Goal: Navigation & Orientation: Go to known website

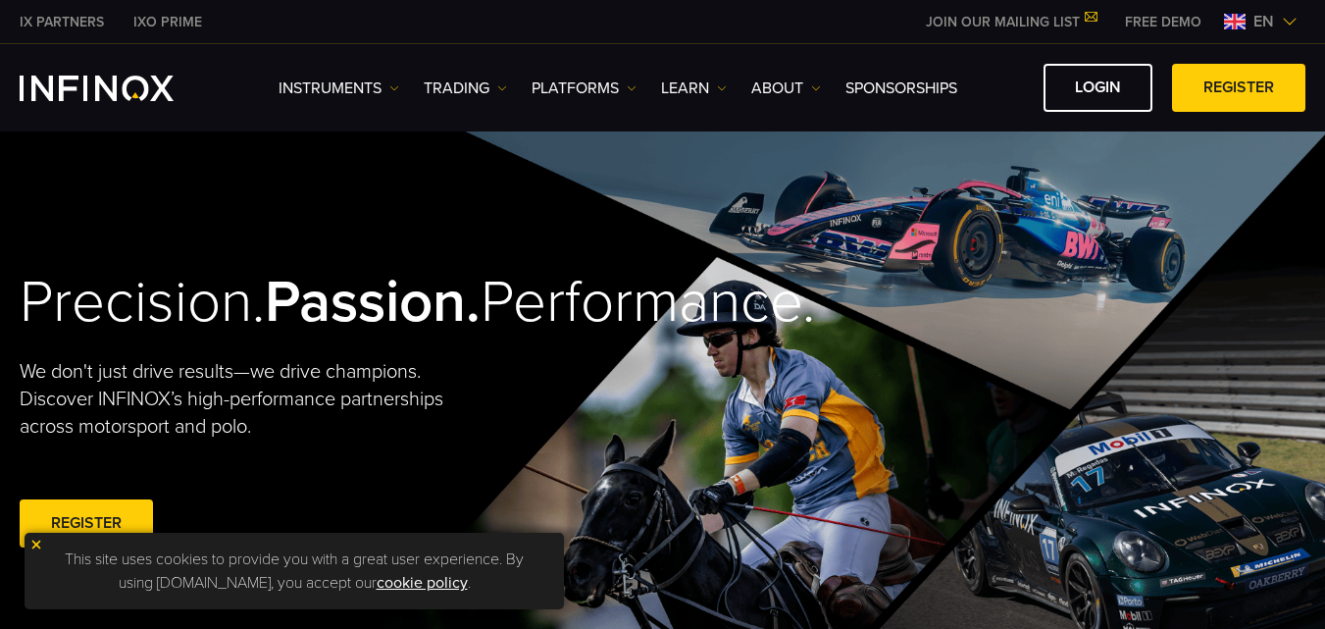
click at [1288, 20] on img at bounding box center [1290, 22] width 16 height 16
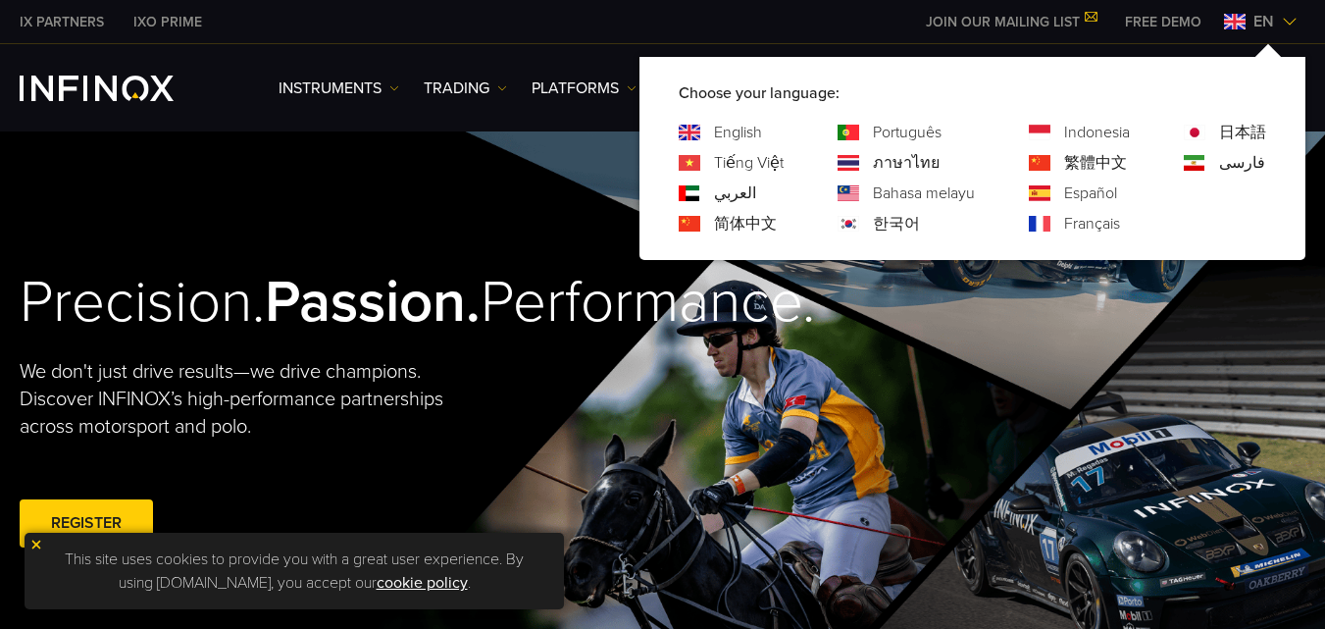
click at [1087, 193] on link "Español" at bounding box center [1090, 193] width 53 height 24
